Goal: Task Accomplishment & Management: Manage account settings

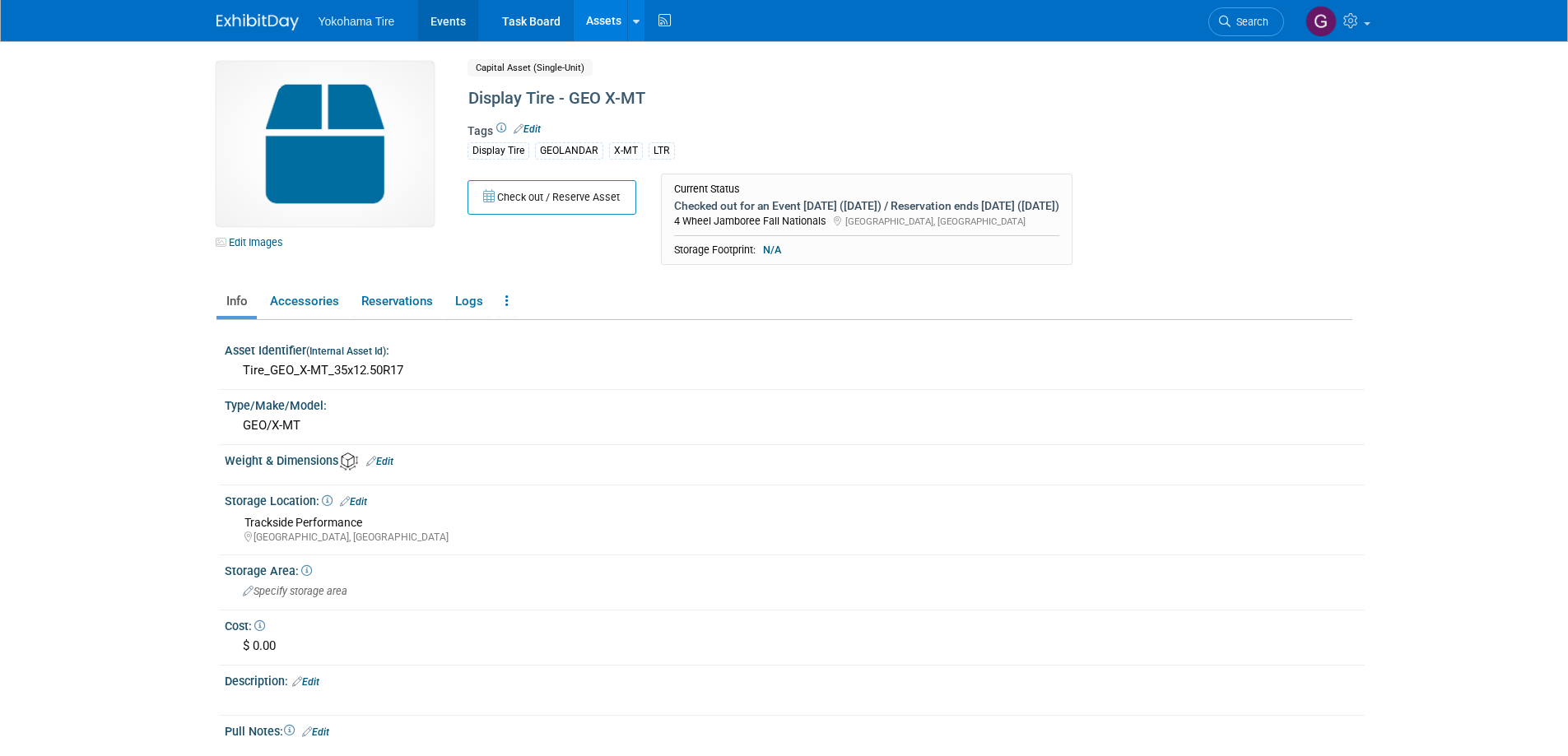
click at [452, 20] on link "Events" at bounding box center [448, 20] width 60 height 41
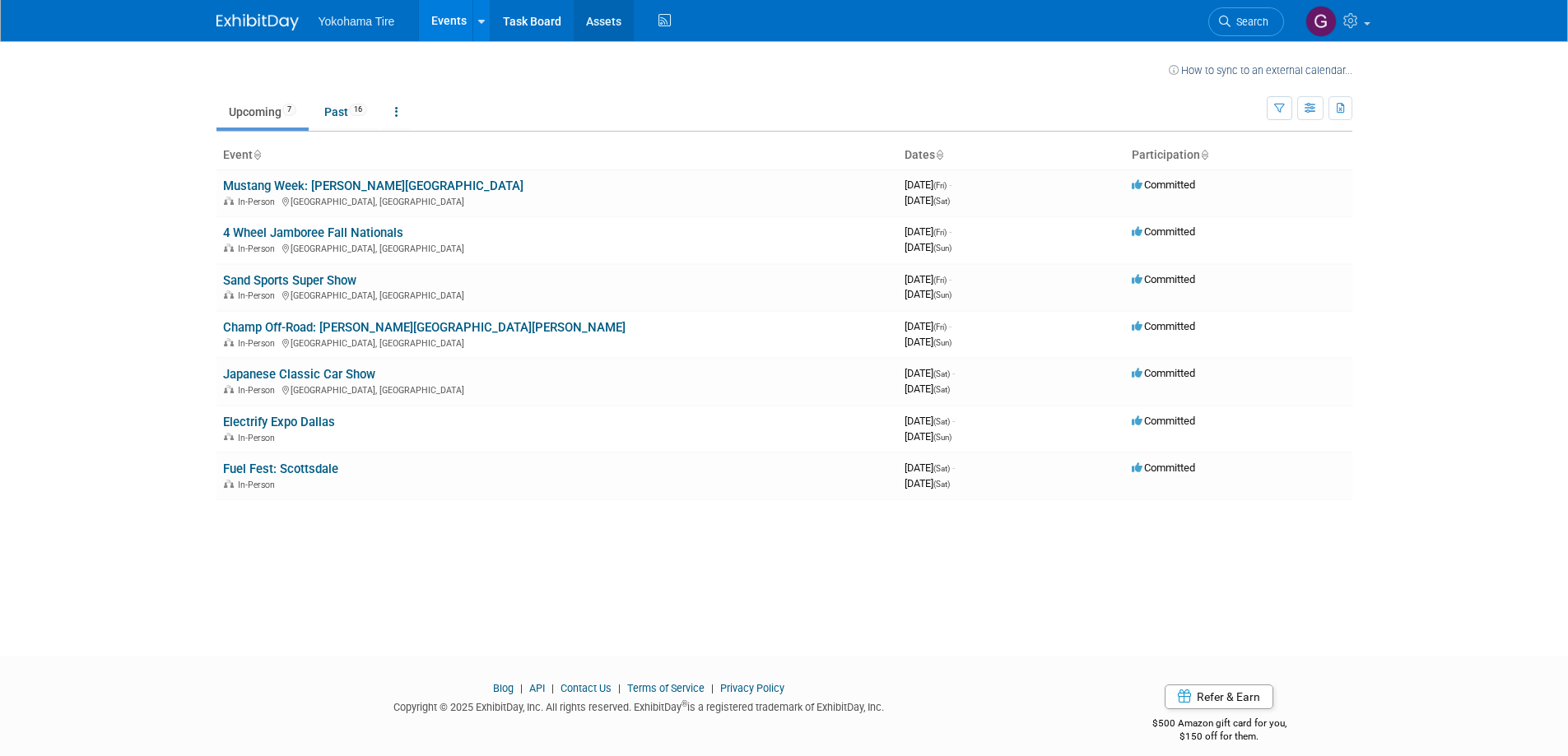
click at [596, 20] on link "Assets" at bounding box center [603, 20] width 60 height 41
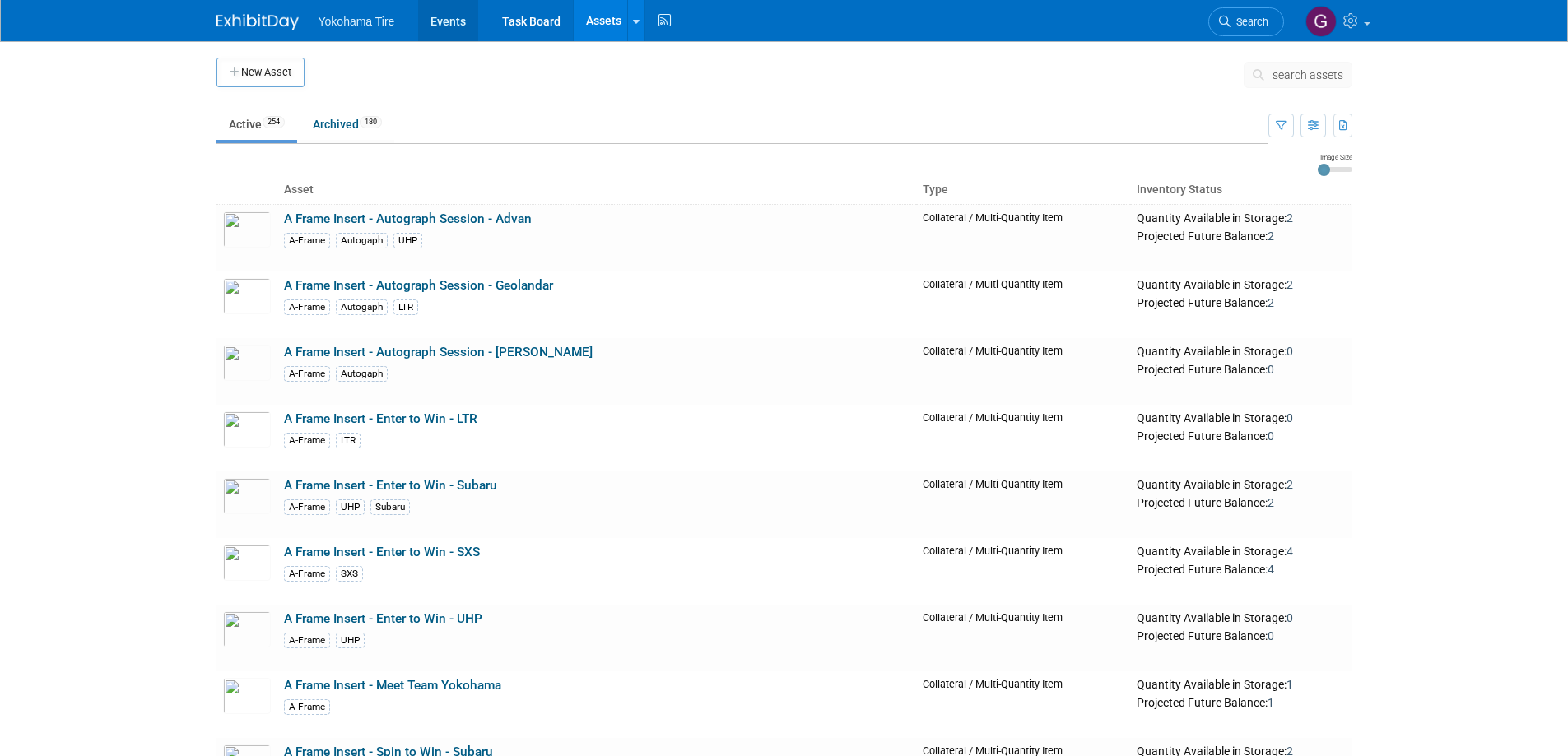
click at [459, 16] on link "Events" at bounding box center [448, 20] width 60 height 41
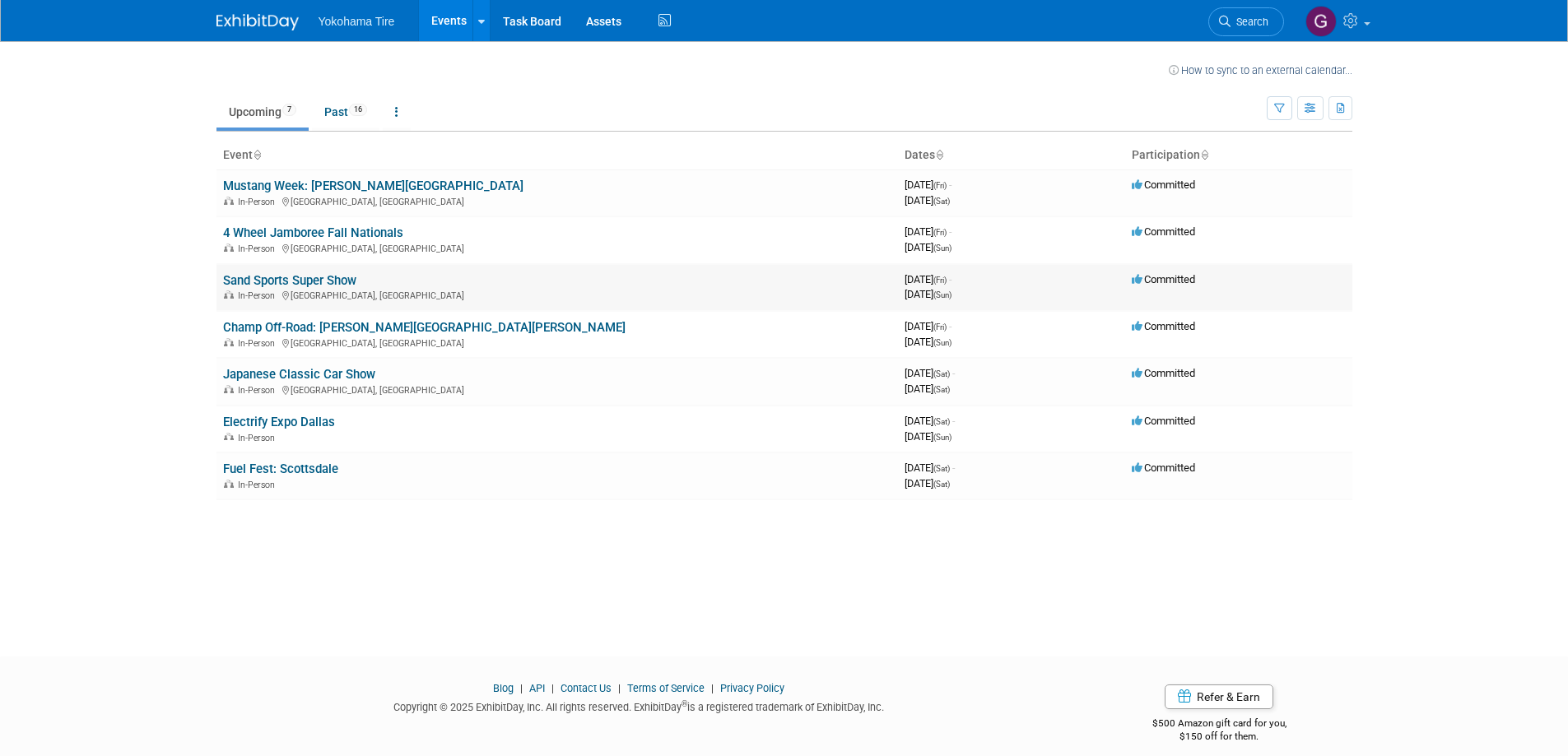
click at [321, 285] on link "Sand Sports Super Show" at bounding box center [289, 280] width 134 height 14
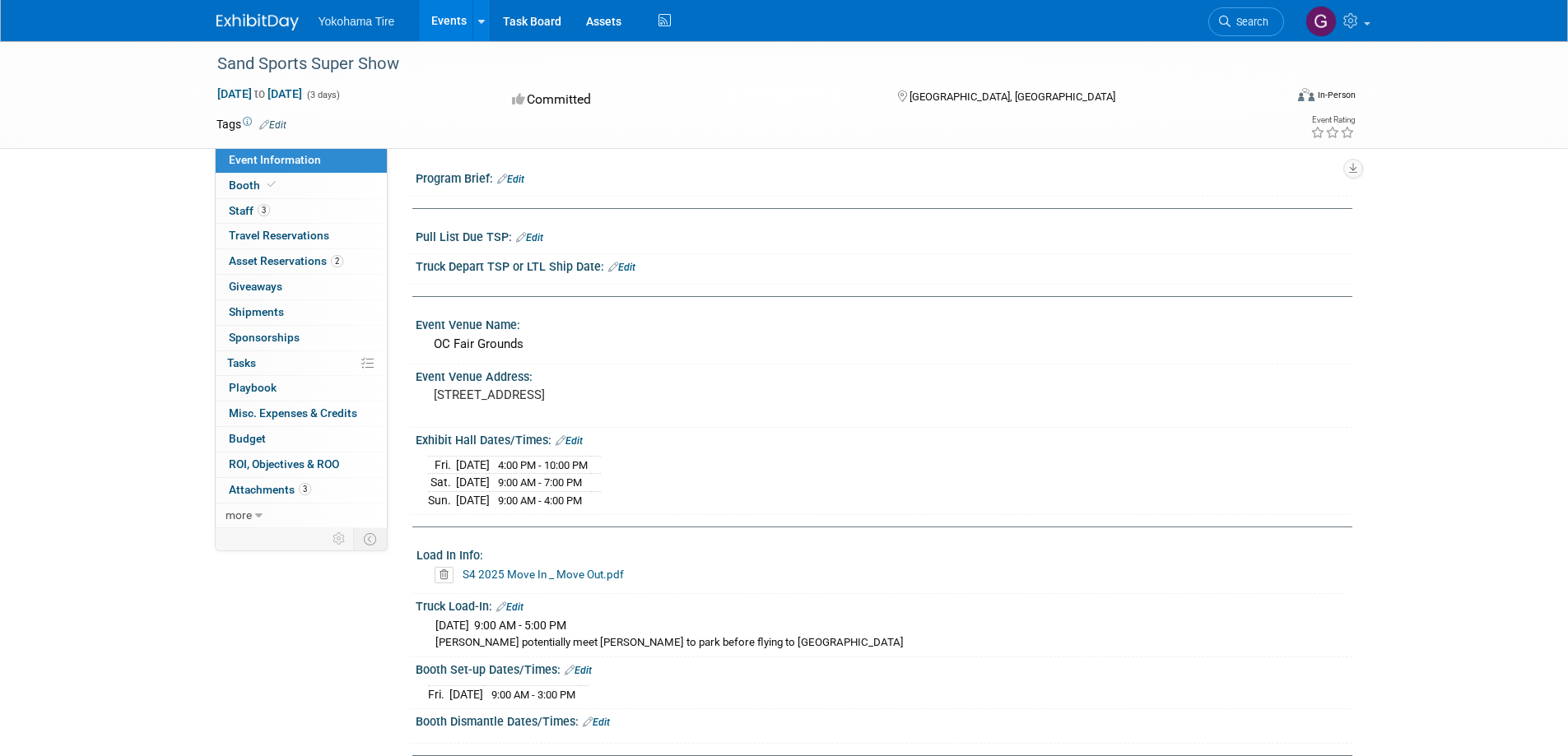
click at [540, 236] on link "Edit" at bounding box center [530, 238] width 27 height 12
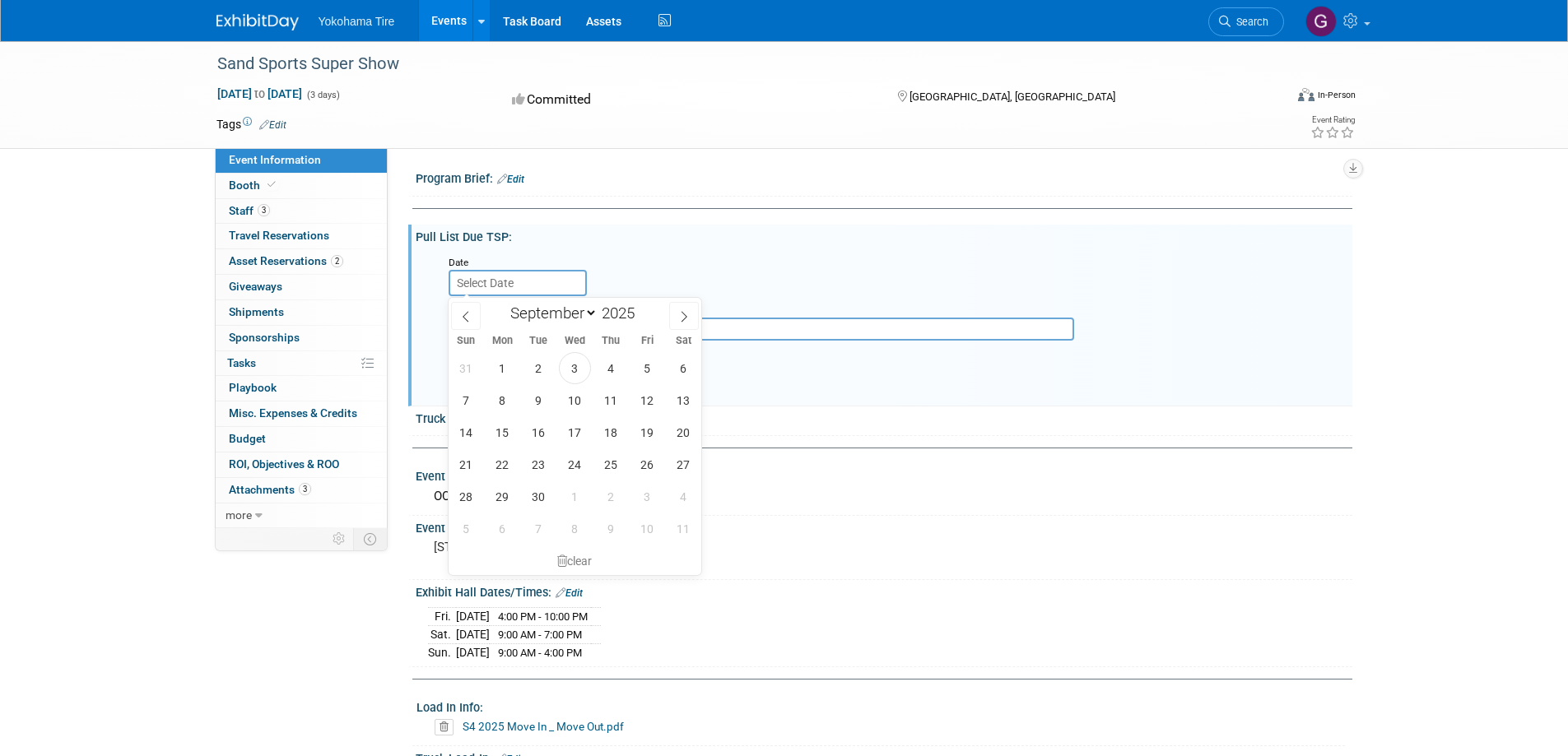
click at [524, 278] on input "text" at bounding box center [517, 282] width 139 height 26
click at [502, 402] on span "8" at bounding box center [503, 401] width 32 height 32
type input "Sep 8, 2025"
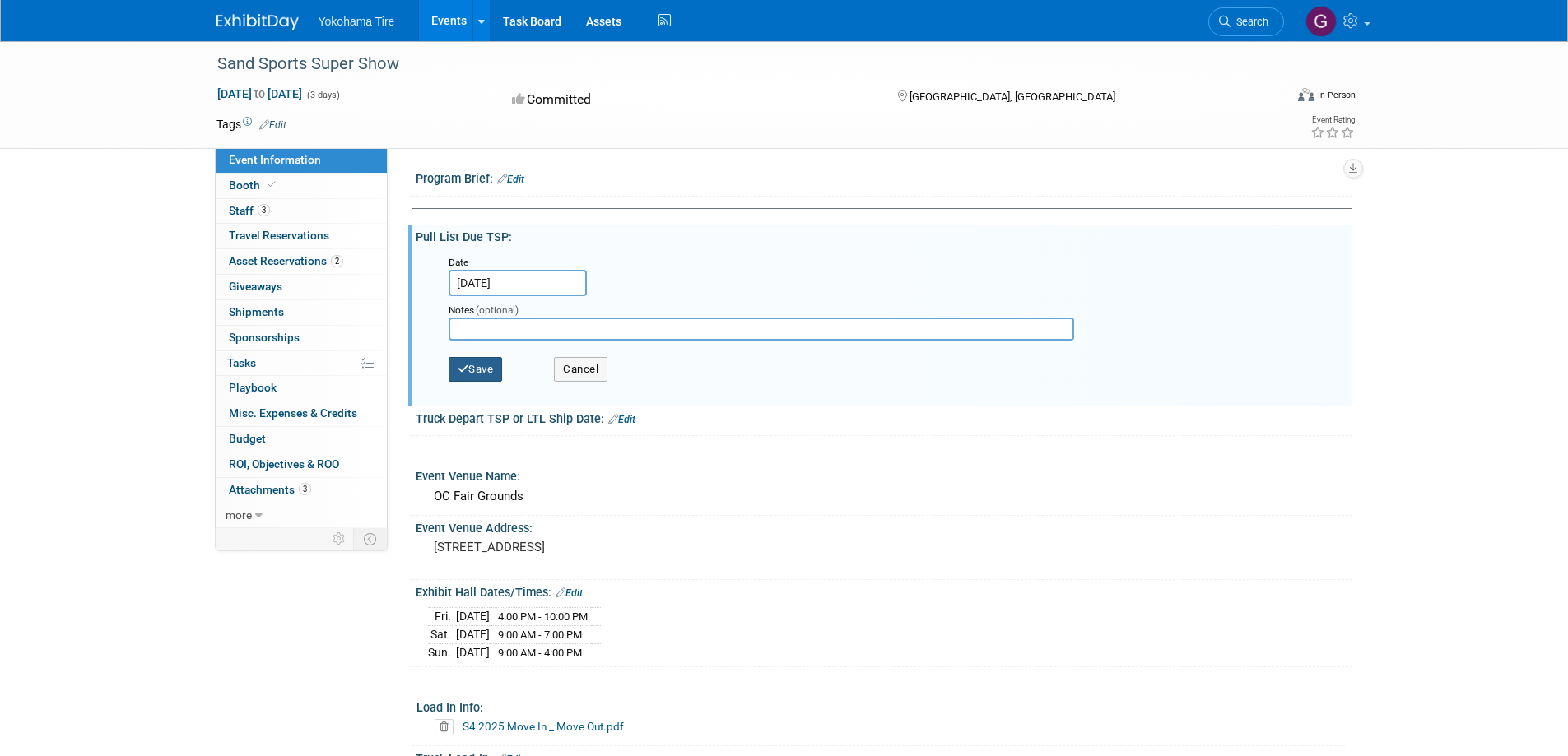
click at [488, 366] on button "Save" at bounding box center [476, 369] width 54 height 25
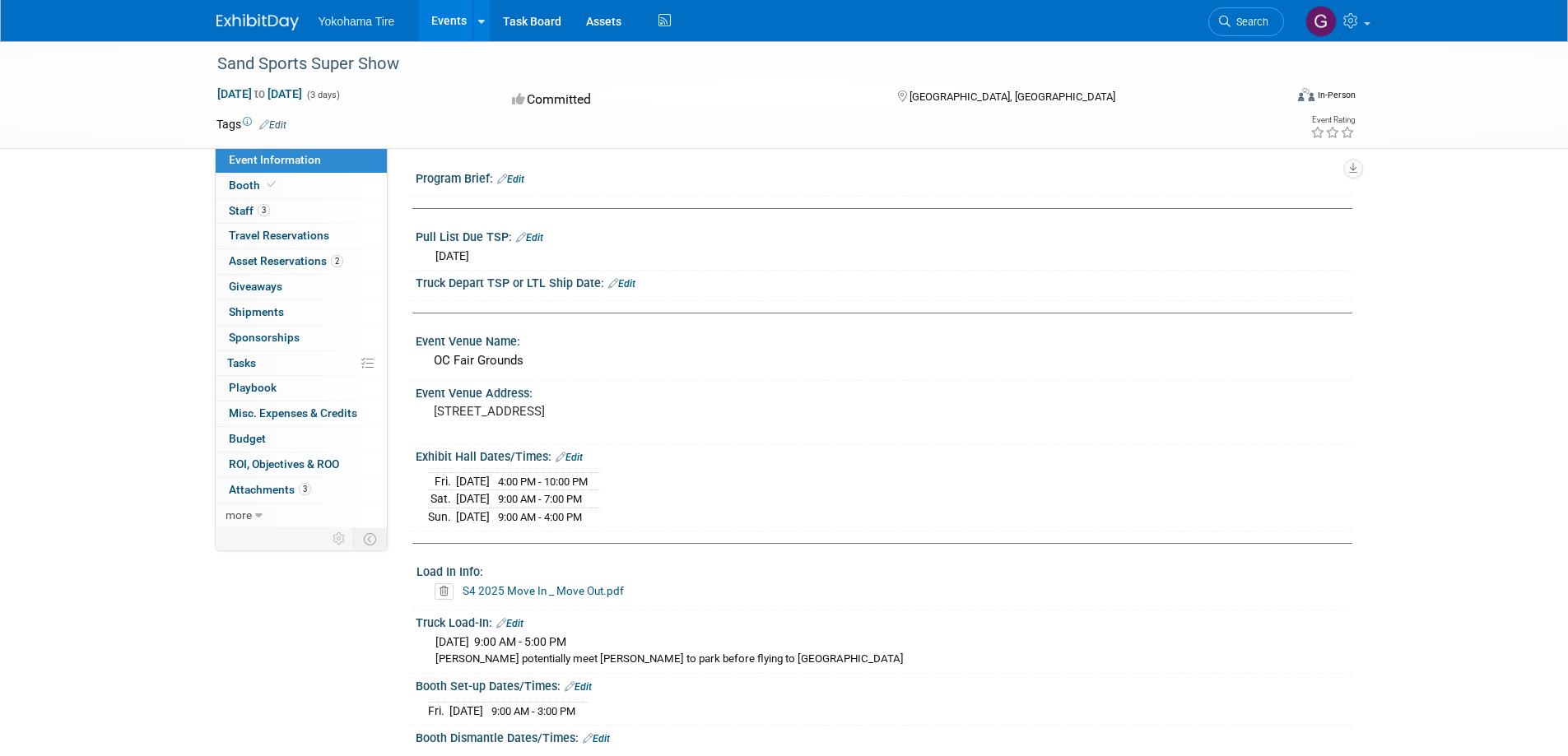
click at [456, 14] on link "Events" at bounding box center [448, 20] width 60 height 41
